Goal: Information Seeking & Learning: Learn about a topic

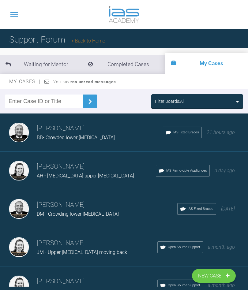
click at [229, 100] on div "Filter Boards: All" at bounding box center [197, 101] width 85 height 7
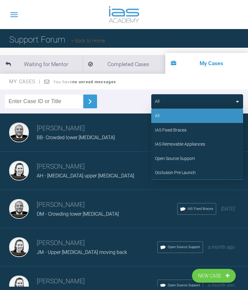
click at [177, 129] on div "IAS Fixed Braces" at bounding box center [171, 130] width 32 height 7
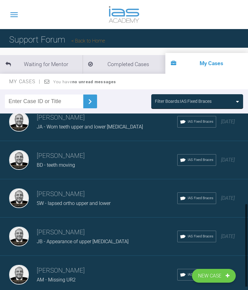
scroll to position [163, 0]
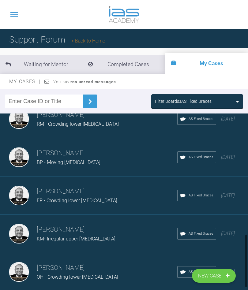
scroll to position [358, 0]
click at [134, 273] on div "OH - Crowding lower [MEDICAL_DATA]" at bounding box center [107, 277] width 141 height 8
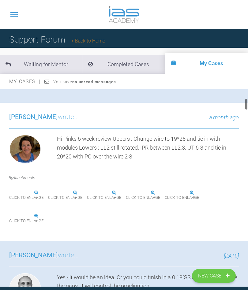
scroll to position [168, 0]
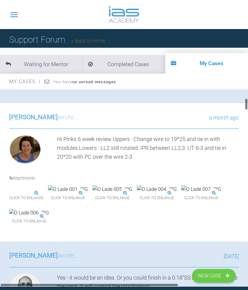
click at [48, 193] on img at bounding box center [29, 190] width 40 height 8
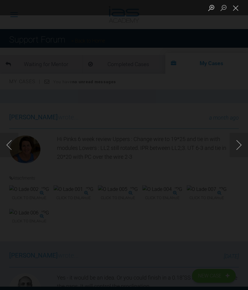
click at [239, 157] on button "Next image" at bounding box center [239, 145] width 18 height 24
click at [8, 157] on button "Previous image" at bounding box center [9, 145] width 18 height 24
click at [235, 12] on button "Close lightbox" at bounding box center [236, 7] width 12 height 11
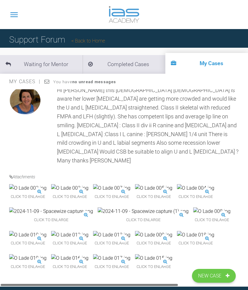
scroll to position [3915, 0]
click at [47, 231] on img at bounding box center [27, 235] width 37 height 8
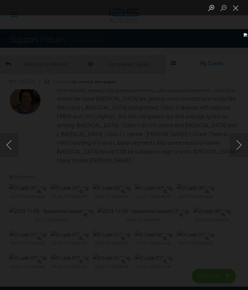
click at [232, 10] on button "Close lightbox" at bounding box center [236, 7] width 12 height 11
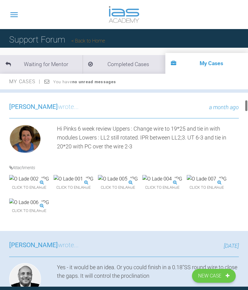
scroll to position [213, 0]
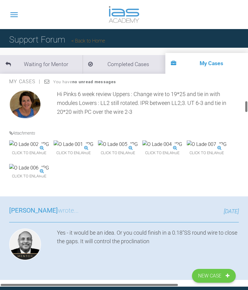
click at [138, 148] on img at bounding box center [118, 145] width 40 height 8
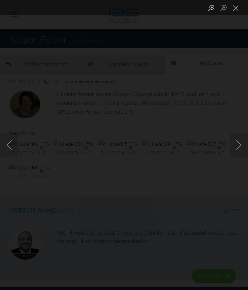
click at [235, 12] on button "Close lightbox" at bounding box center [236, 7] width 12 height 11
